Goal: Navigation & Orientation: Find specific page/section

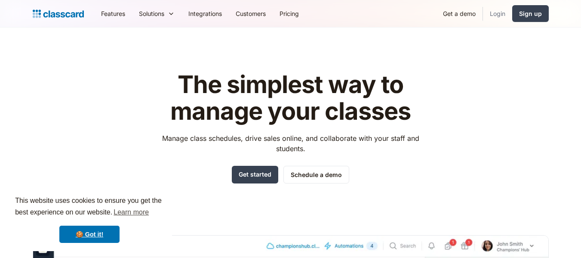
click at [496, 14] on link "Login" at bounding box center [497, 13] width 29 height 19
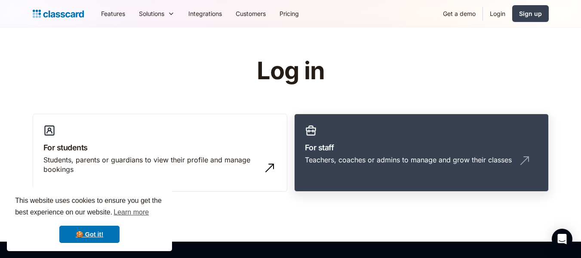
click at [365, 142] on h3 "For staff" at bounding box center [421, 148] width 233 height 12
click at [437, 132] on link "For staff Teachers, coaches or admins to manage and grow their classes" at bounding box center [421, 153] width 255 height 78
